Goal: Navigation & Orientation: Find specific page/section

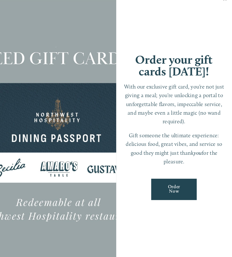
scroll to position [19, 0]
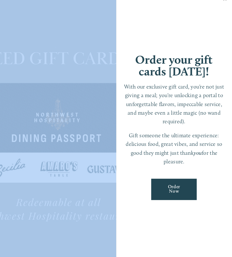
drag, startPoint x: 103, startPoint y: 167, endPoint x: 103, endPoint y: 263, distance: 96.0
click at [103, 252] on html "Need a Gift Card? Online purchase for Downtown , Hazel Dell & Castle Rock are n…" at bounding box center [116, 119] width 232 height 276
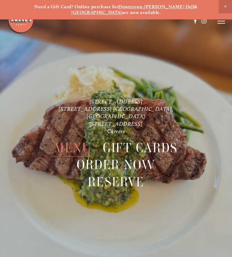
click at [79, 143] on span "Menu" at bounding box center [72, 147] width 37 height 17
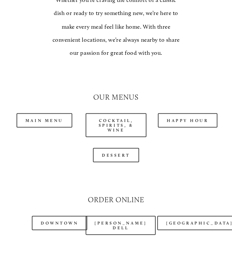
scroll to position [563, 0]
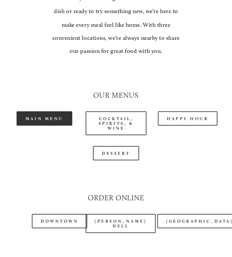
click at [56, 116] on link "Main Menu" at bounding box center [45, 118] width 56 height 14
